Goal: Transaction & Acquisition: Purchase product/service

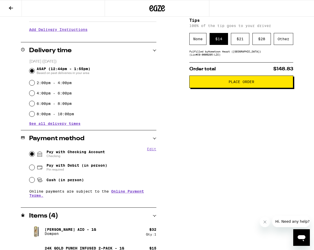
click at [219, 115] on div "Subtotal $139.00 Delivery $5.00 Free delivery for $75+ orders! Taxes & Fees Mor…" at bounding box center [241, 129] width 104 height 339
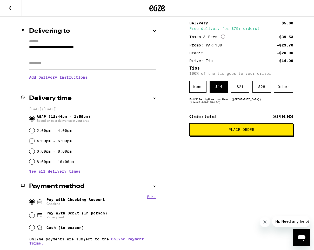
scroll to position [22, 0]
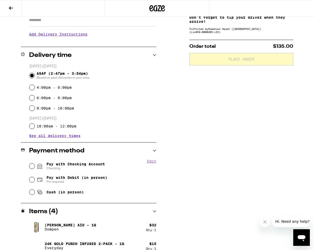
scroll to position [103, 0]
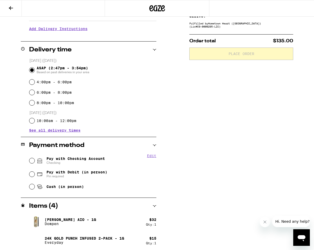
click at [66, 158] on span "Pay with Checking Account Checking" at bounding box center [76, 161] width 58 height 8
click at [35, 158] on input "Pay with Checking Account Checking" at bounding box center [31, 160] width 5 height 5
radio input "true"
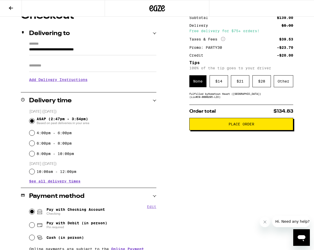
scroll to position [29, 0]
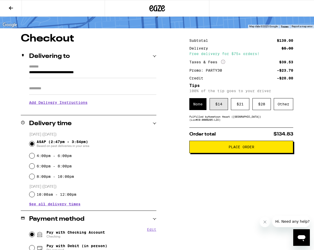
click at [218, 108] on div "$ 14" at bounding box center [219, 104] width 18 height 12
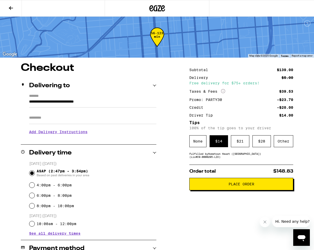
scroll to position [0, 0]
click at [8, 8] on icon at bounding box center [11, 8] width 6 height 6
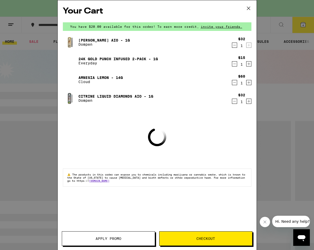
click at [249, 8] on icon at bounding box center [249, 8] width 8 height 8
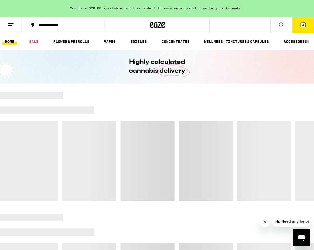
click at [279, 24] on icon at bounding box center [281, 25] width 6 height 6
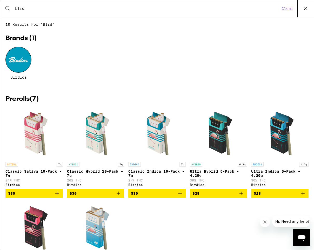
type input "bird"
click at [15, 58] on div at bounding box center [18, 60] width 26 height 26
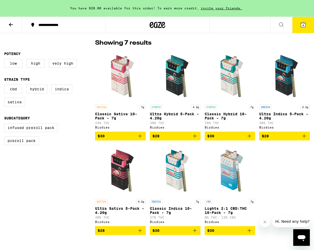
scroll to position [127, 0]
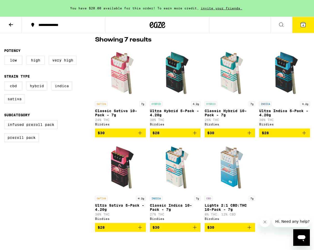
click at [303, 24] on span "4" at bounding box center [304, 25] width 2 height 3
